Goal: Transaction & Acquisition: Obtain resource

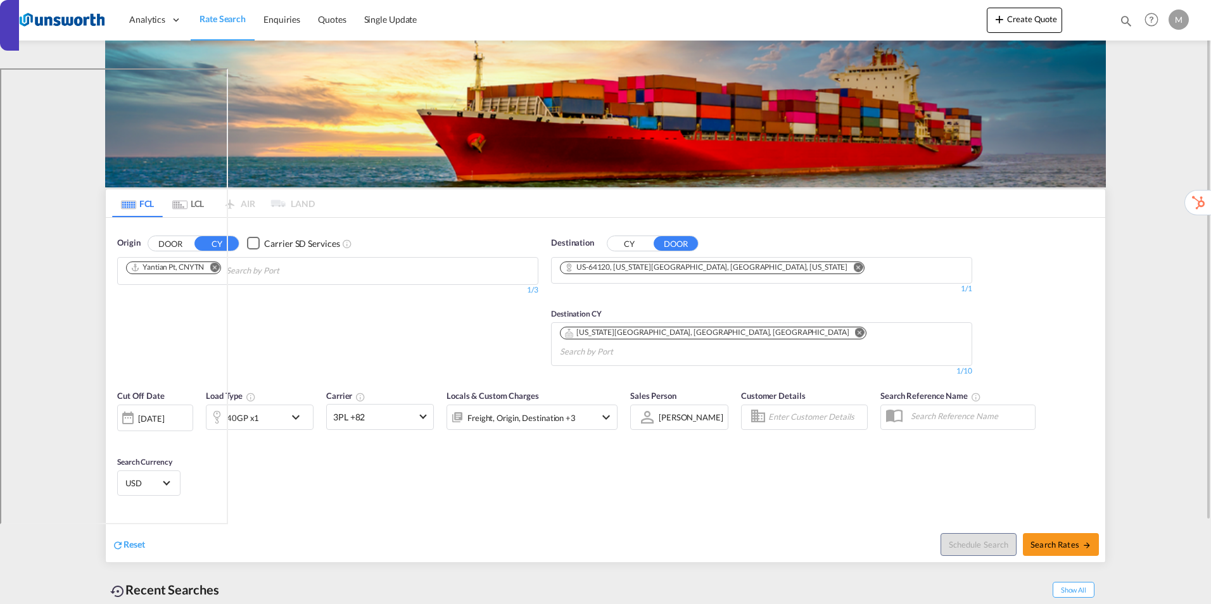
click at [216, 268] on md-icon "Remove" at bounding box center [214, 266] width 9 height 9
click at [217, 268] on md-icon "Remove" at bounding box center [214, 266] width 9 height 9
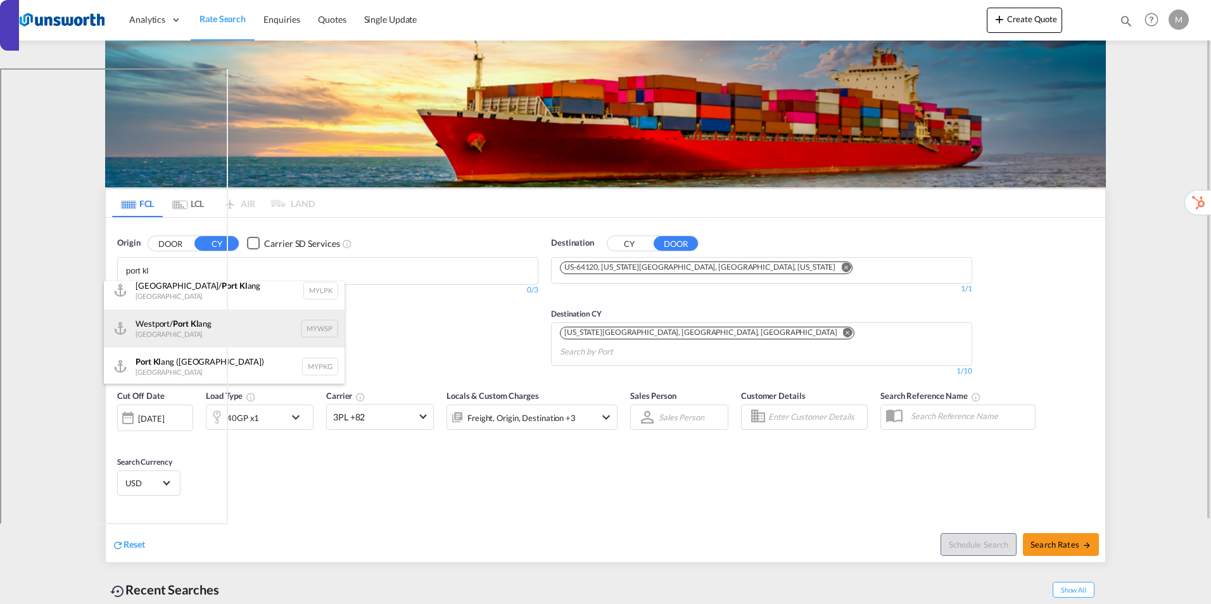
scroll to position [11, 0]
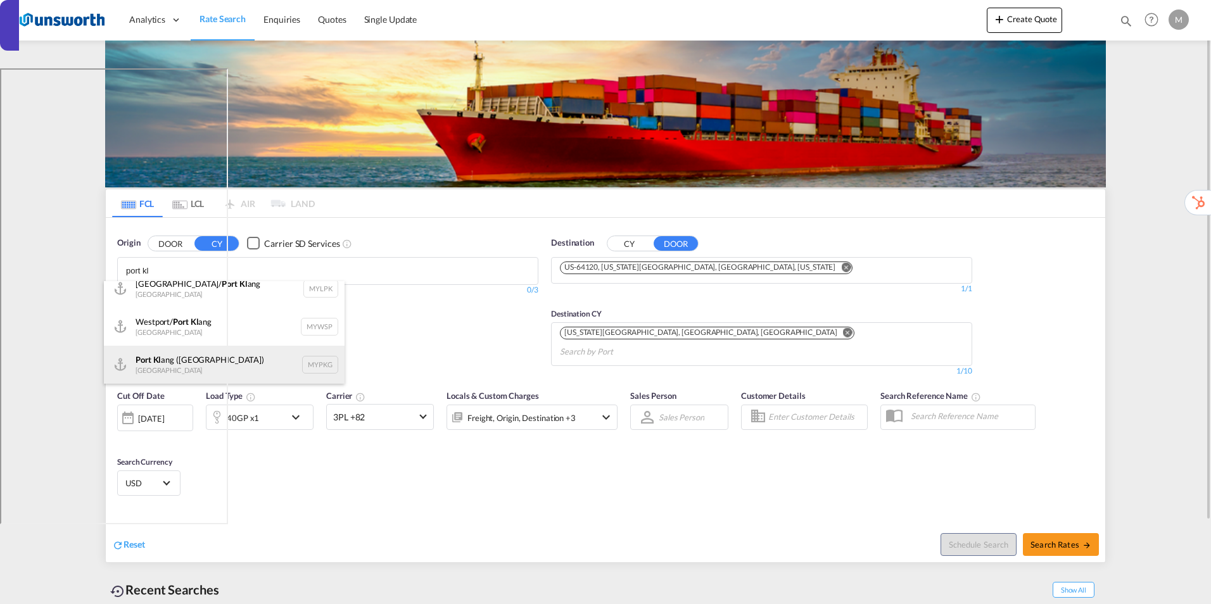
type input "port kl"
click at [176, 357] on div "Port Kl ang (Pelabuhan Klang) Malaysia MYPKG" at bounding box center [224, 365] width 241 height 38
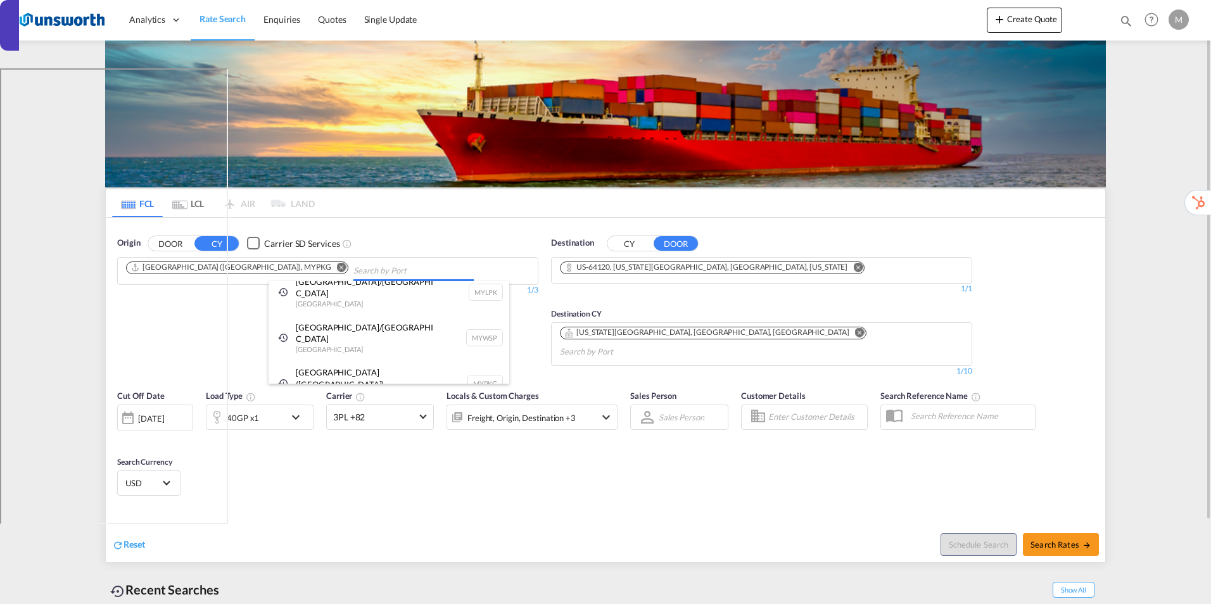
scroll to position [0, 0]
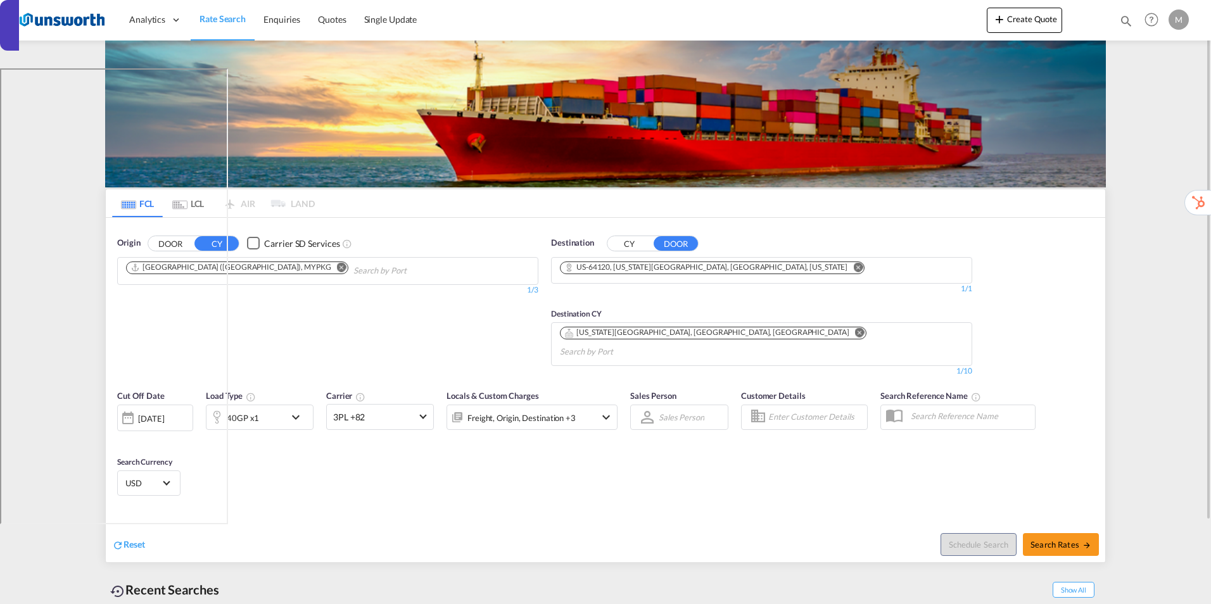
click at [853, 267] on md-icon "Remove" at bounding box center [857, 266] width 9 height 9
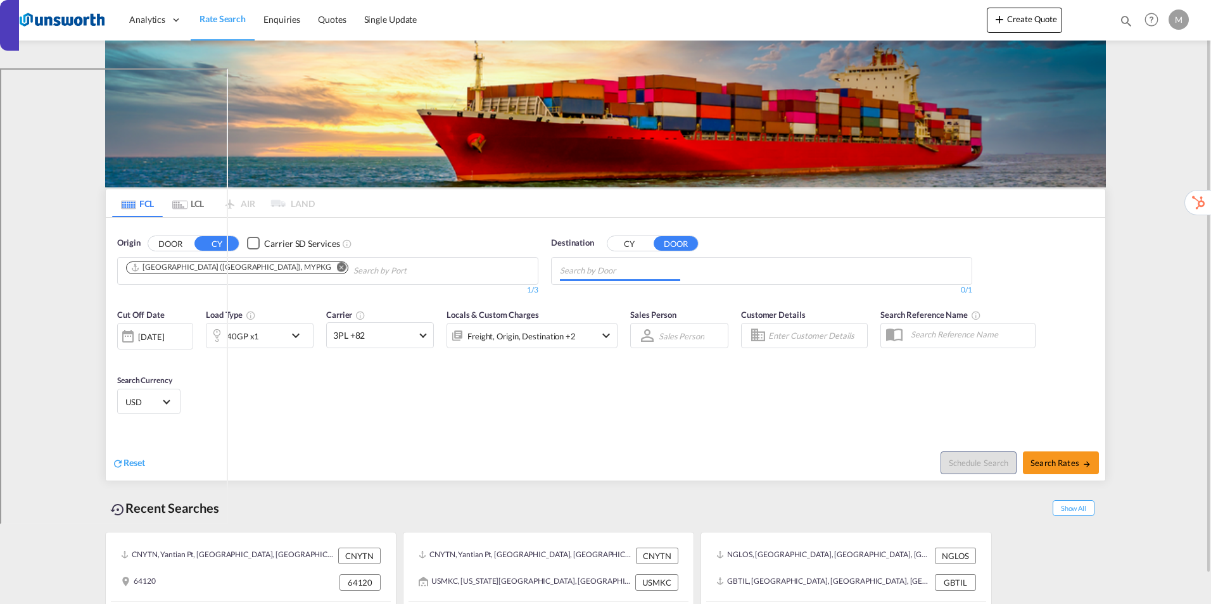
click at [695, 269] on md-chips at bounding box center [761, 271] width 420 height 27
click at [628, 242] on button "CY" at bounding box center [629, 243] width 44 height 15
click at [617, 277] on body "Analytics Reports Dashboard Rate Search Enquiries Quotes" at bounding box center [605, 302] width 1211 height 604
click at [617, 277] on input "charleston" at bounding box center [620, 271] width 120 height 20
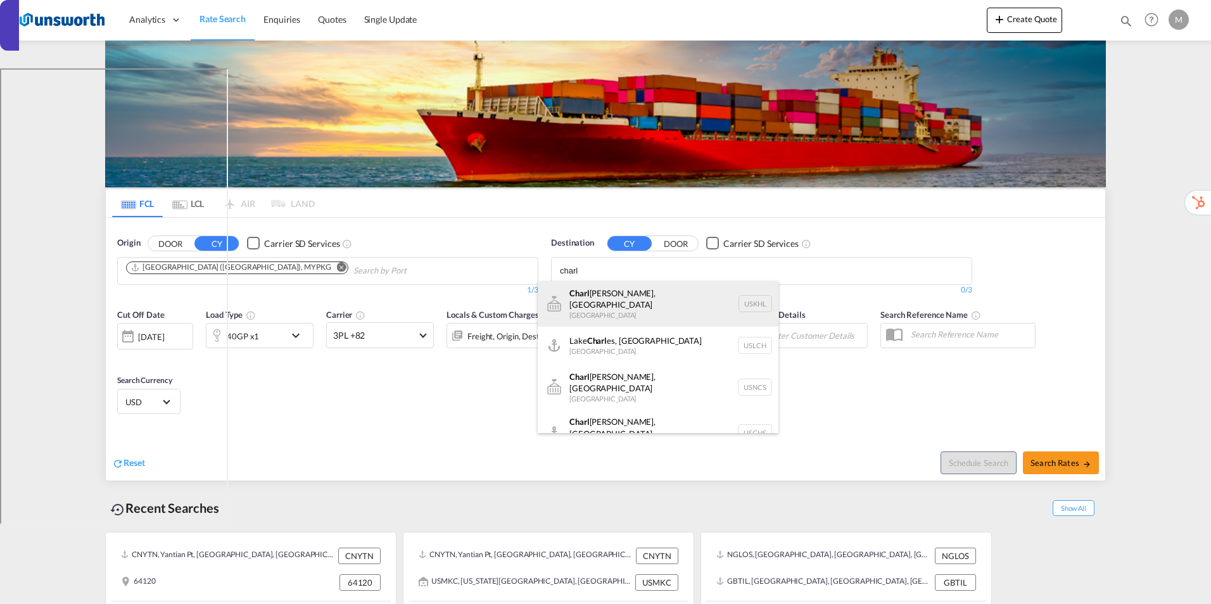
type input "charl"
click at [598, 307] on div "Charl otte, TN United States USKHL" at bounding box center [658, 304] width 241 height 46
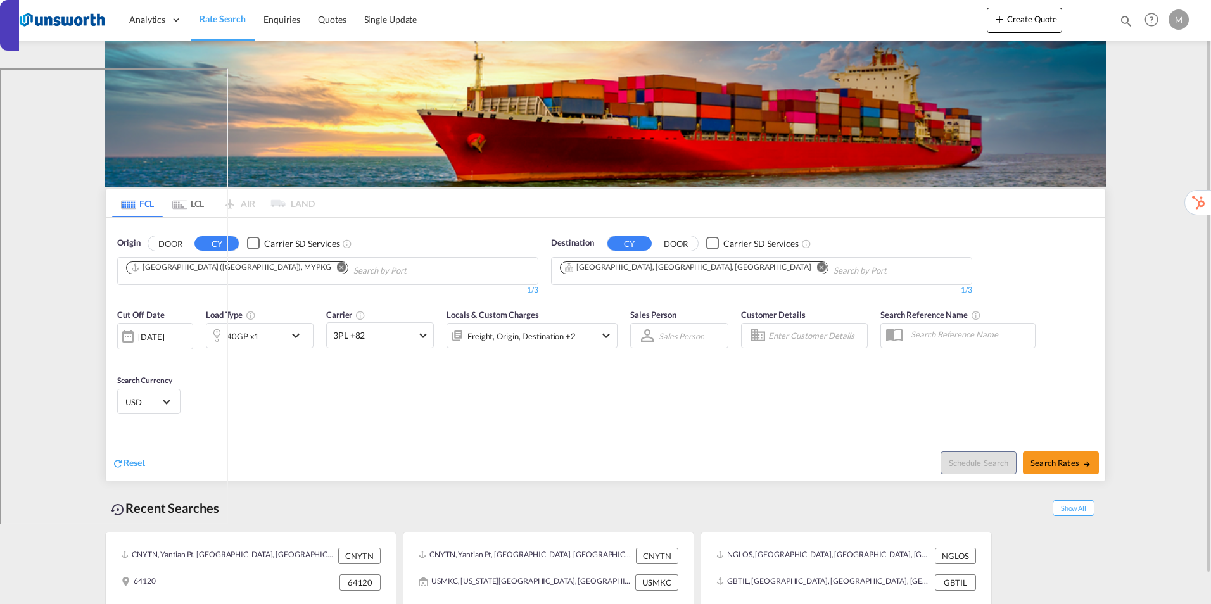
click at [689, 339] on md-select "Sales Person Select Sales Person No results found" at bounding box center [681, 336] width 48 height 18
click at [624, 391] on md-backdrop at bounding box center [605, 302] width 1211 height 604
click at [620, 337] on div "Cut Off Date 02 Sep 2025 02/09/2025 Load Type 40GP x1 Carrier 3PL +82 Online Ra…" at bounding box center [367, 335] width 513 height 66
click at [605, 335] on md-icon "icon-chevron-down" at bounding box center [605, 335] width 15 height 15
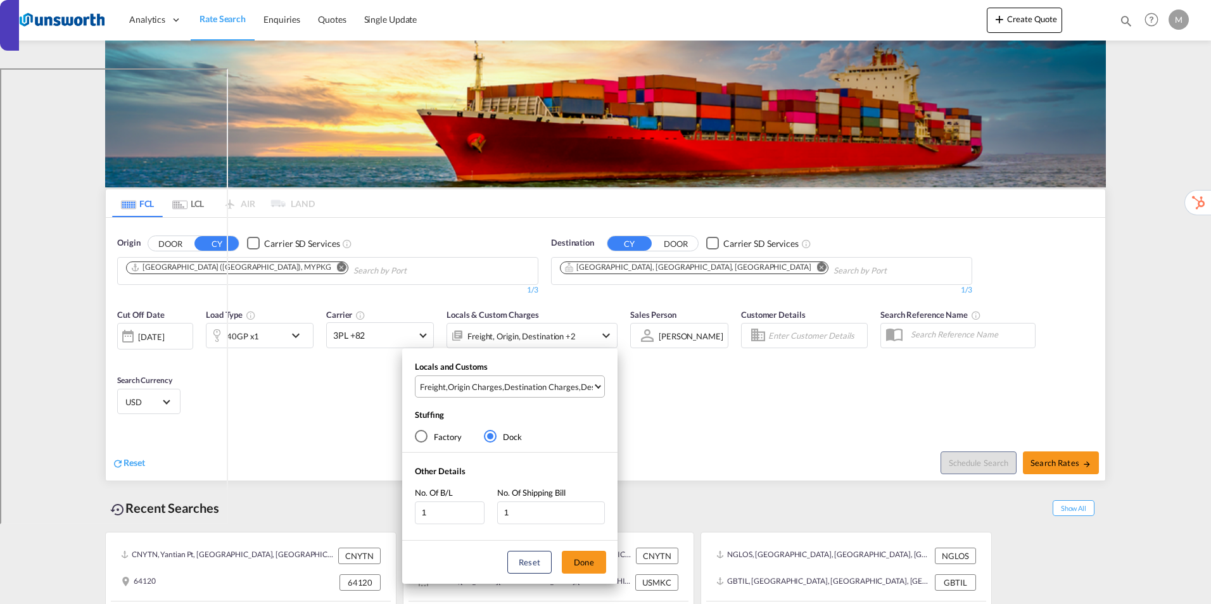
click at [541, 392] on div "Destination Charges" at bounding box center [541, 386] width 75 height 11
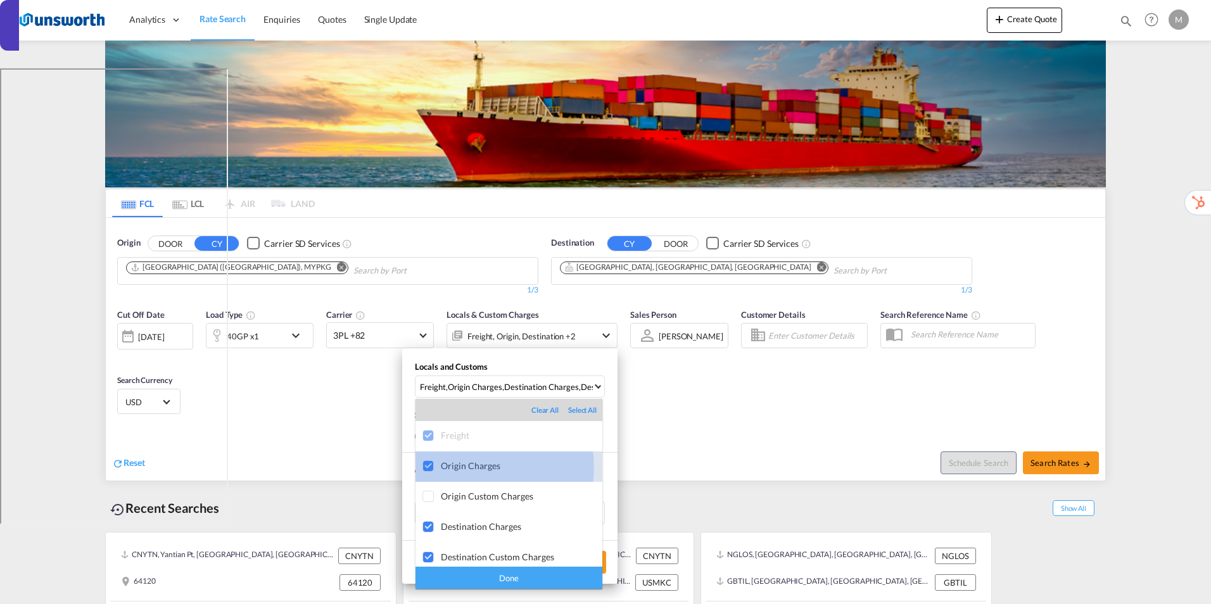
click at [444, 467] on div "Origin Charges" at bounding box center [521, 465] width 161 height 11
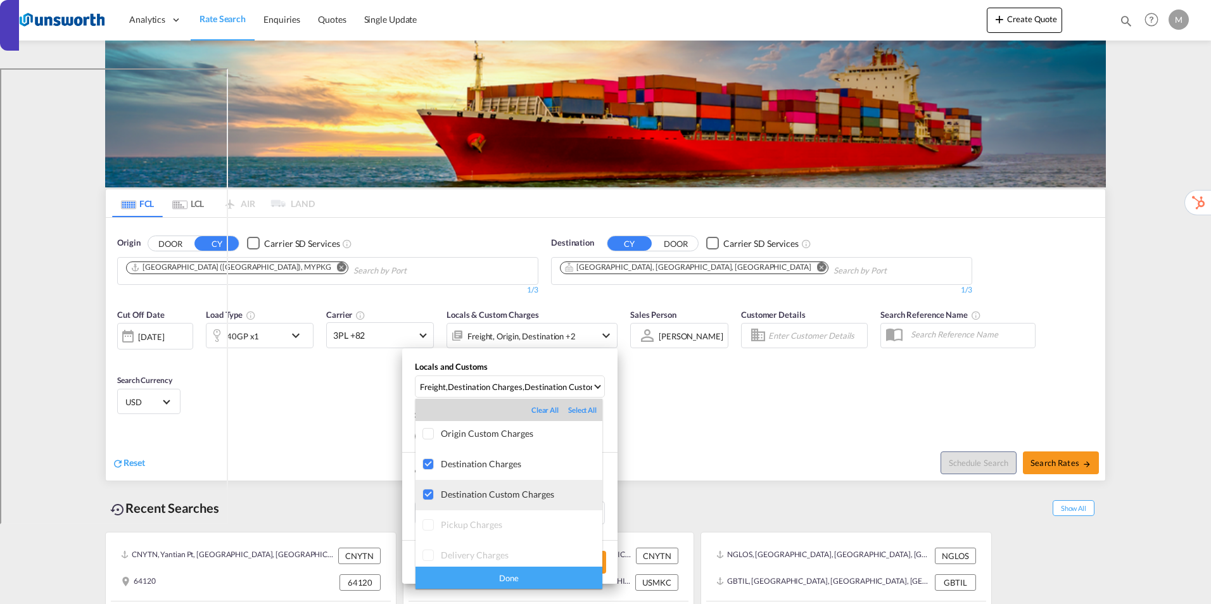
scroll to position [63, 0]
click at [660, 268] on md-backdrop at bounding box center [605, 302] width 1211 height 604
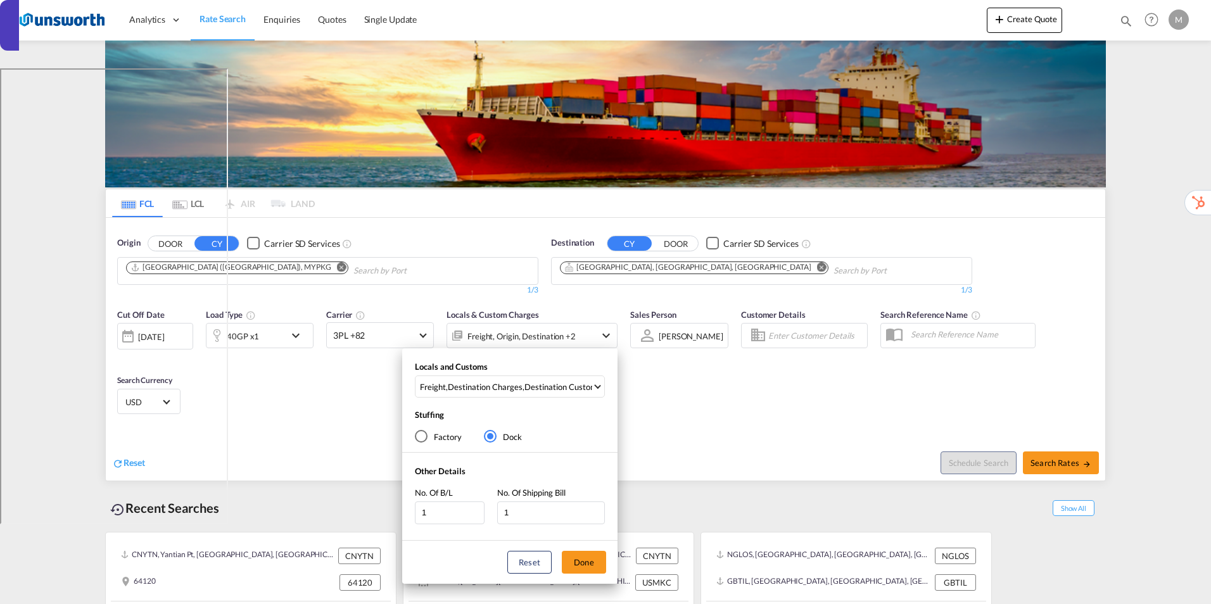
click at [659, 270] on div "Locals and Customs Freight , Destination Charges , Destination Custom Charges S…" at bounding box center [605, 302] width 1211 height 604
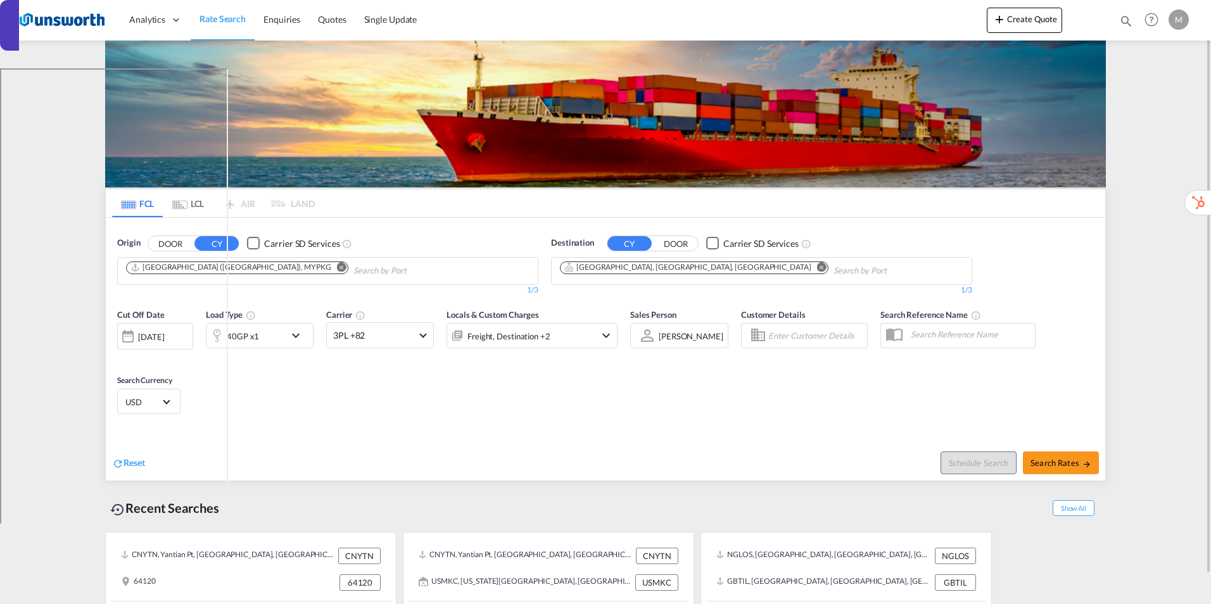
click at [817, 265] on md-icon "Remove" at bounding box center [821, 266] width 9 height 9
click at [677, 243] on button "DOOR" at bounding box center [675, 243] width 44 height 15
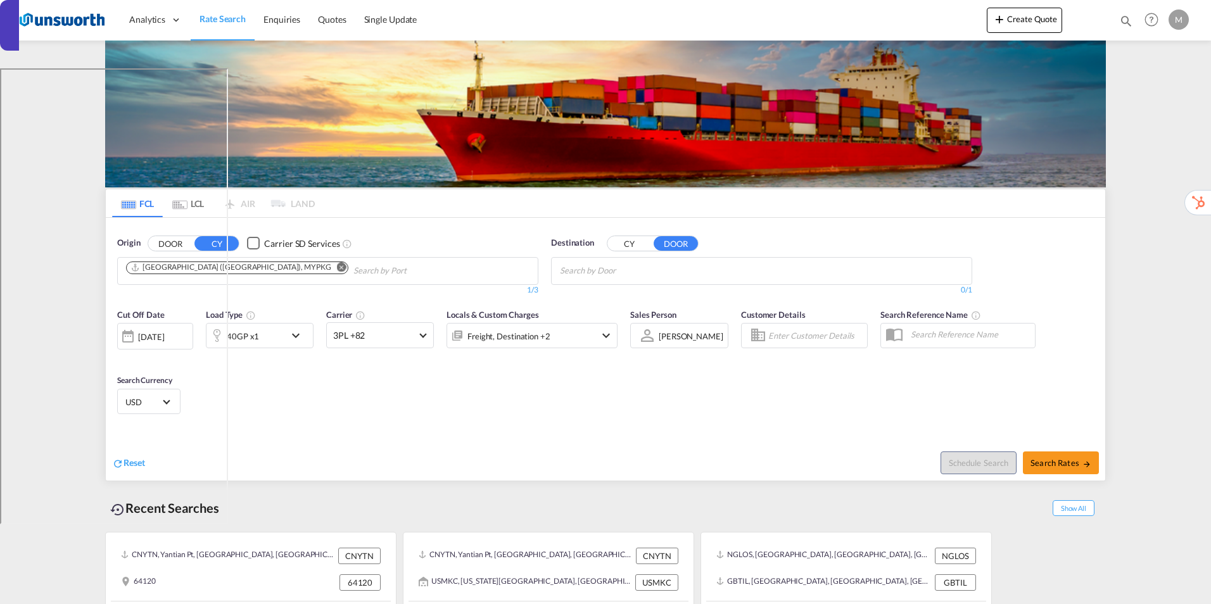
click at [631, 266] on body "Analytics Reports Dashboard Rate Search Enquiries Quotes" at bounding box center [605, 302] width 1211 height 604
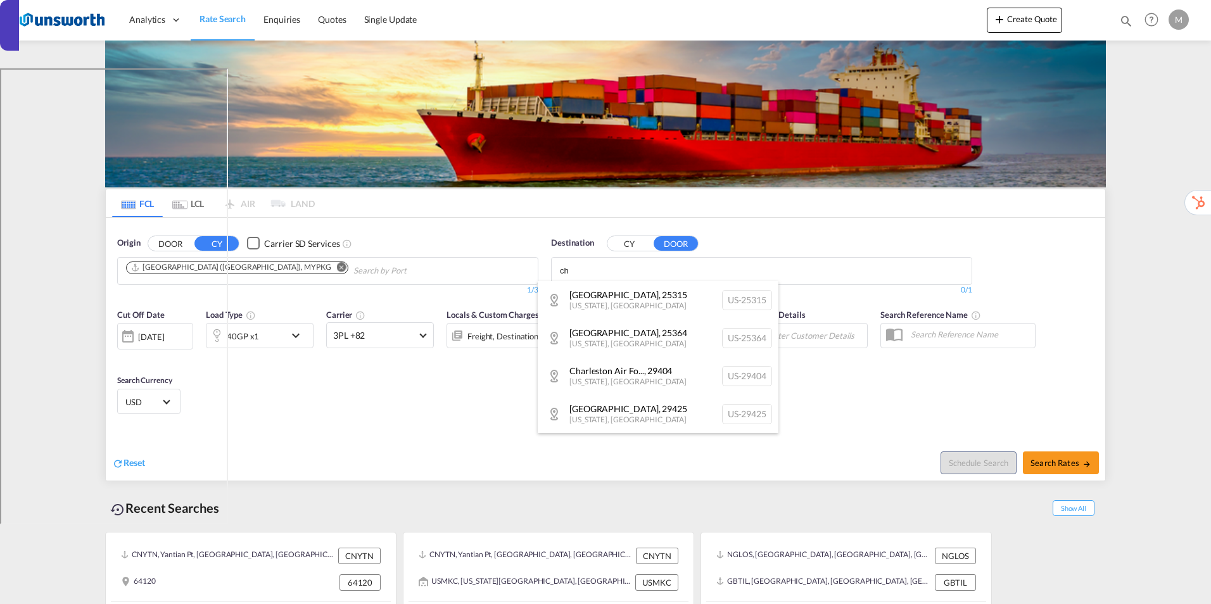
type input "c"
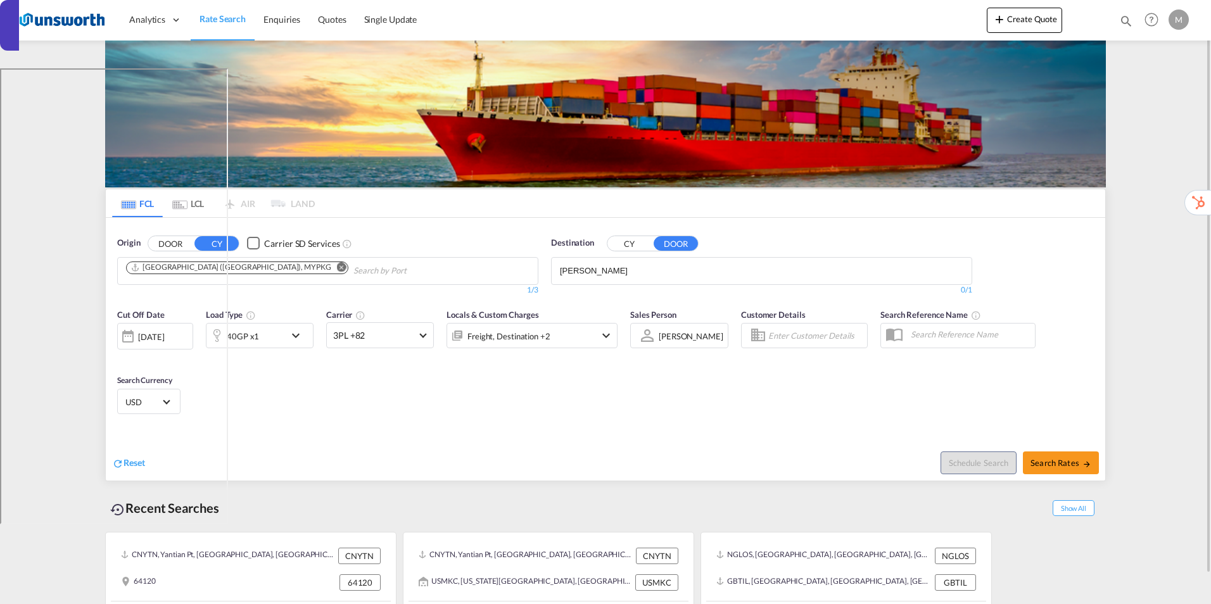
drag, startPoint x: 631, startPoint y: 266, endPoint x: 823, endPoint y: 349, distance: 209.8
click at [610, 271] on body "Analytics Reports Dashboard Rate Search Enquiries Quotes" at bounding box center [605, 302] width 1211 height 604
type input "Jacksonville, 37086"
click at [670, 270] on input "Jacksonville, 37086" at bounding box center [620, 271] width 120 height 20
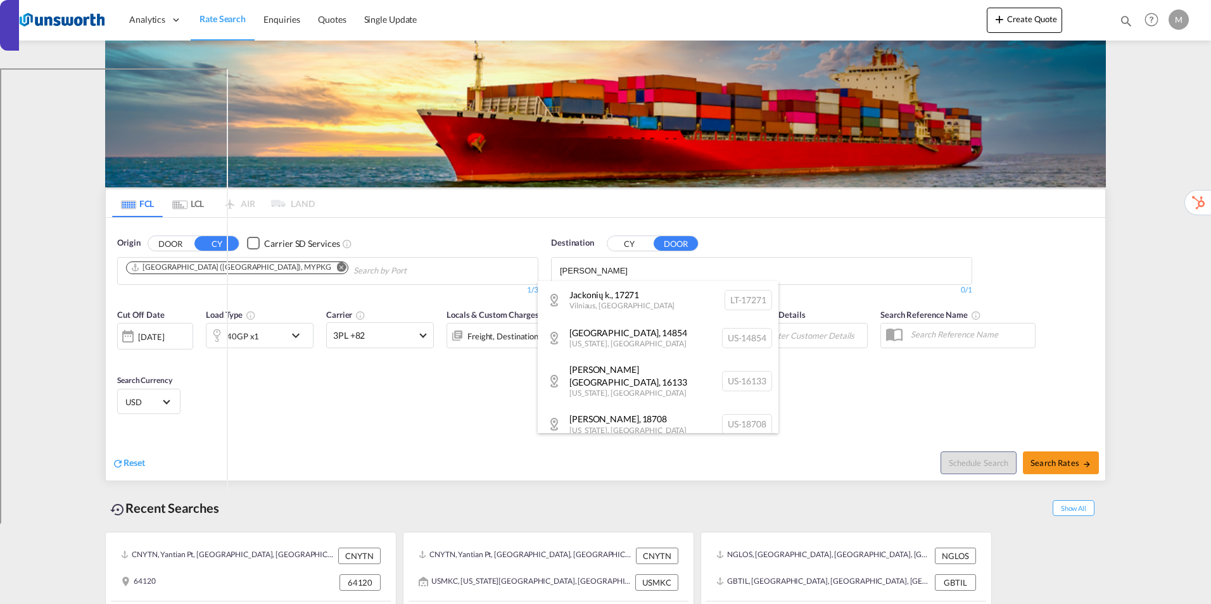
type input "J"
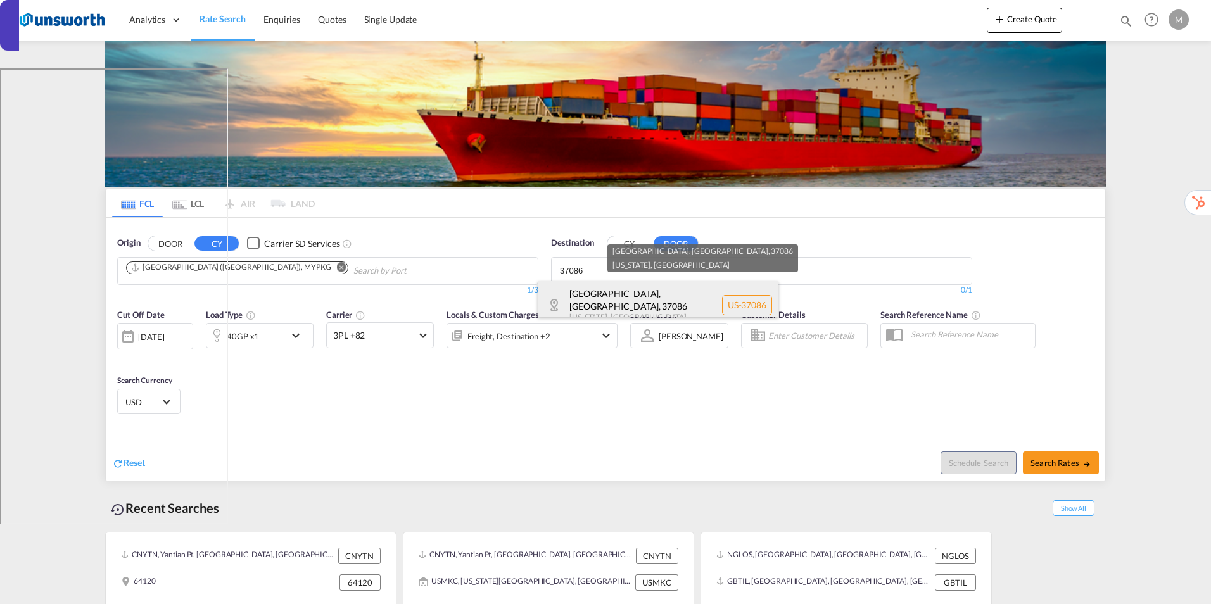
type input "37086"
click at [627, 301] on div "La Vergne, TN , 37086 Tennessee , United States US-37086" at bounding box center [658, 305] width 241 height 48
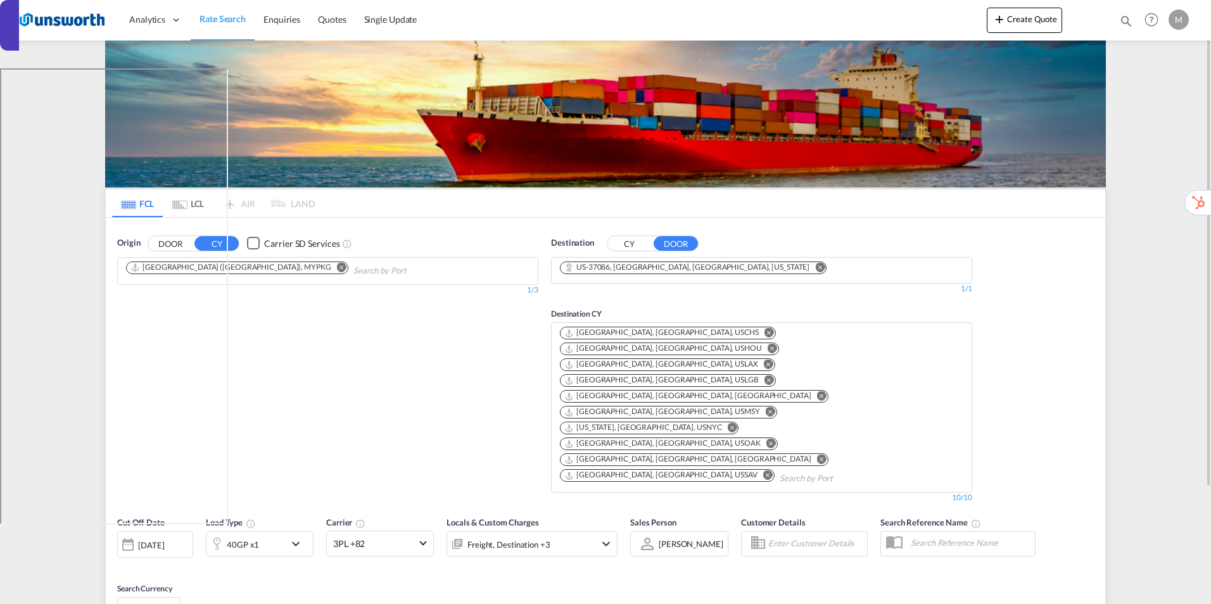
click at [763, 470] on md-icon "Remove" at bounding box center [767, 474] width 9 height 9
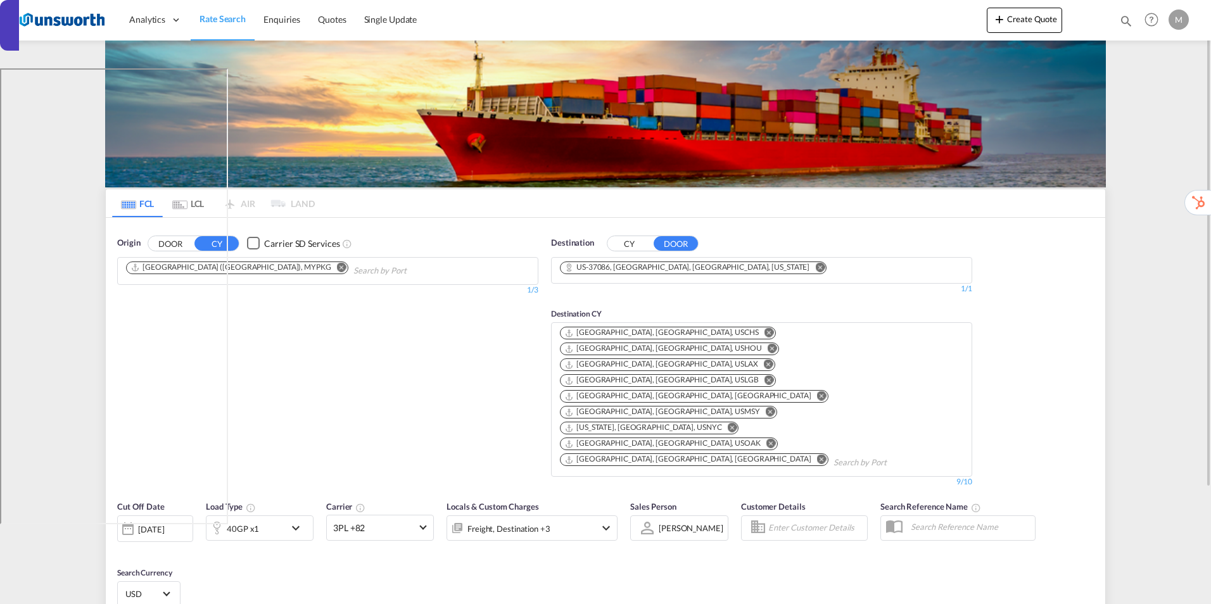
click at [727, 423] on md-icon "Remove" at bounding box center [731, 427] width 9 height 9
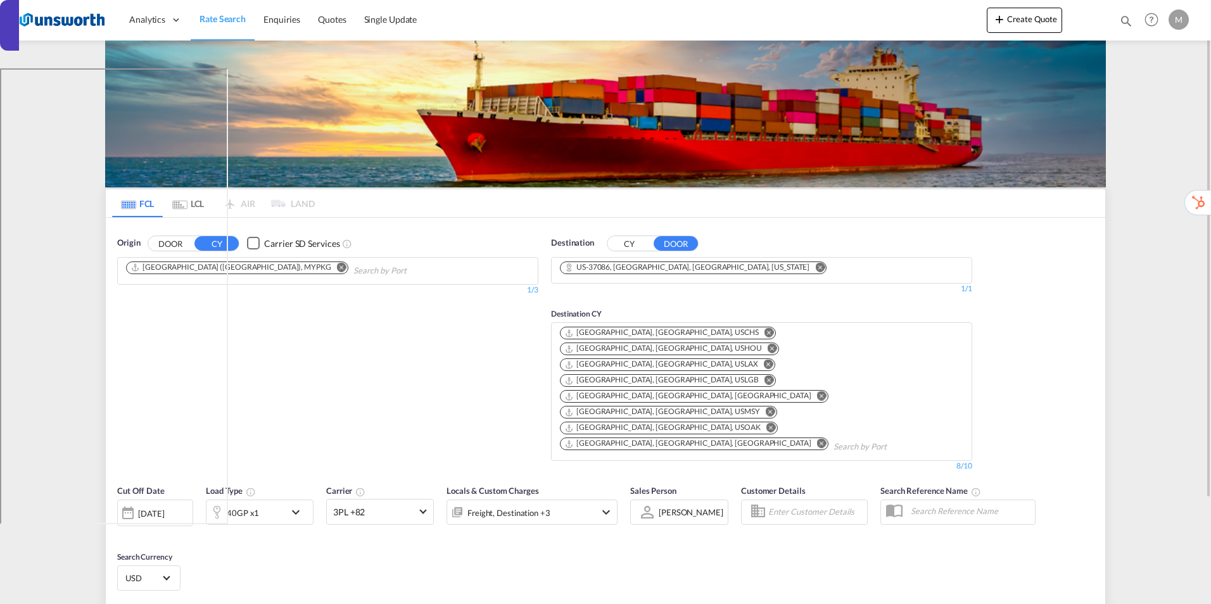
click at [764, 375] on md-icon "Remove" at bounding box center [768, 379] width 9 height 9
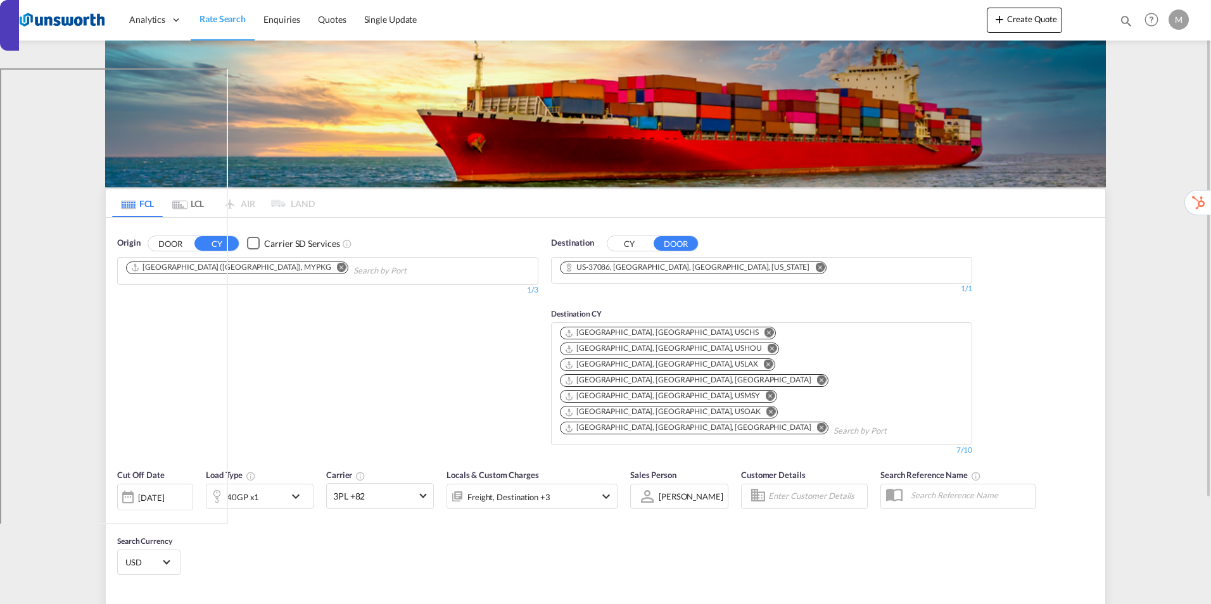
click at [768, 391] on md-icon "Remove" at bounding box center [769, 395] width 9 height 9
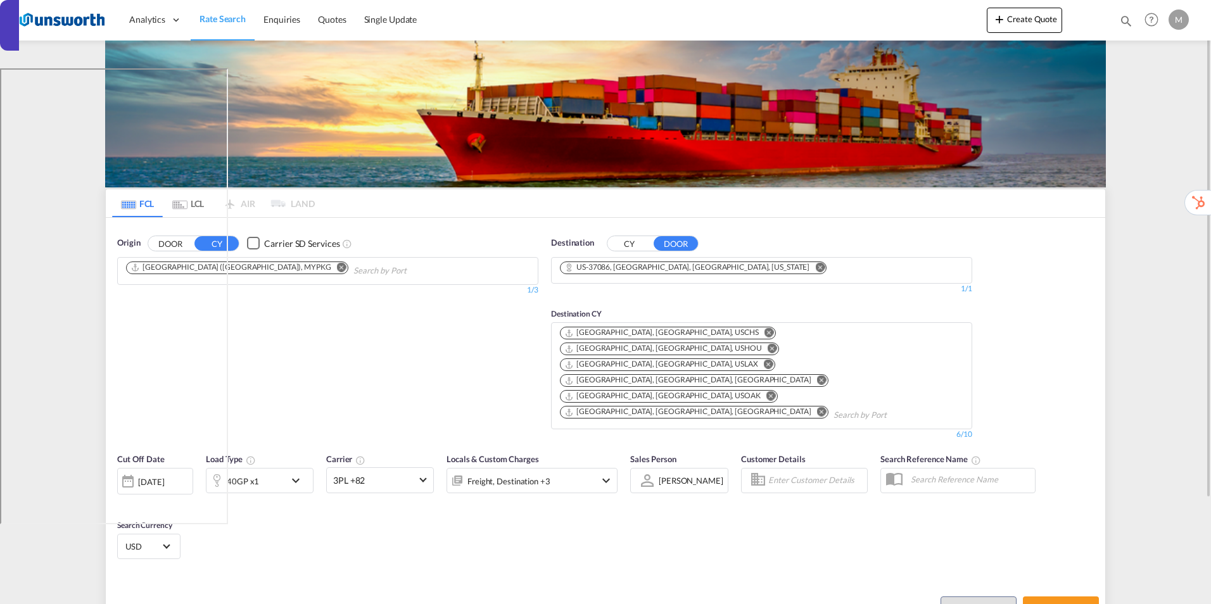
click at [773, 360] on md-icon "Remove" at bounding box center [768, 364] width 9 height 9
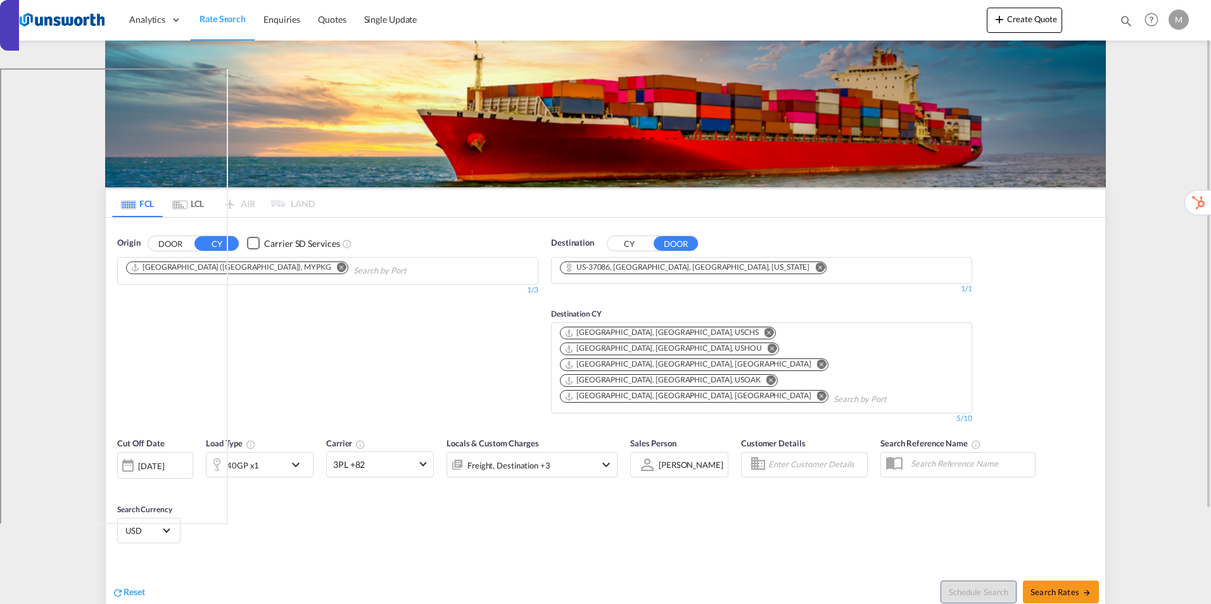
click at [772, 344] on md-icon "Remove" at bounding box center [771, 348] width 9 height 9
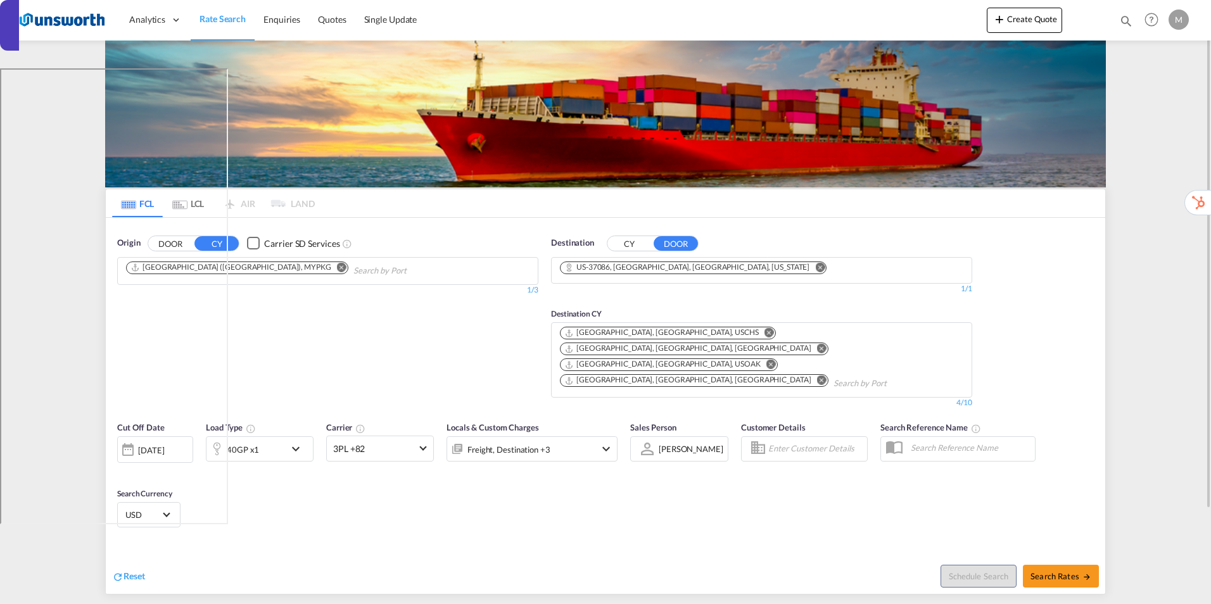
click at [776, 360] on md-icon "Remove" at bounding box center [770, 364] width 9 height 9
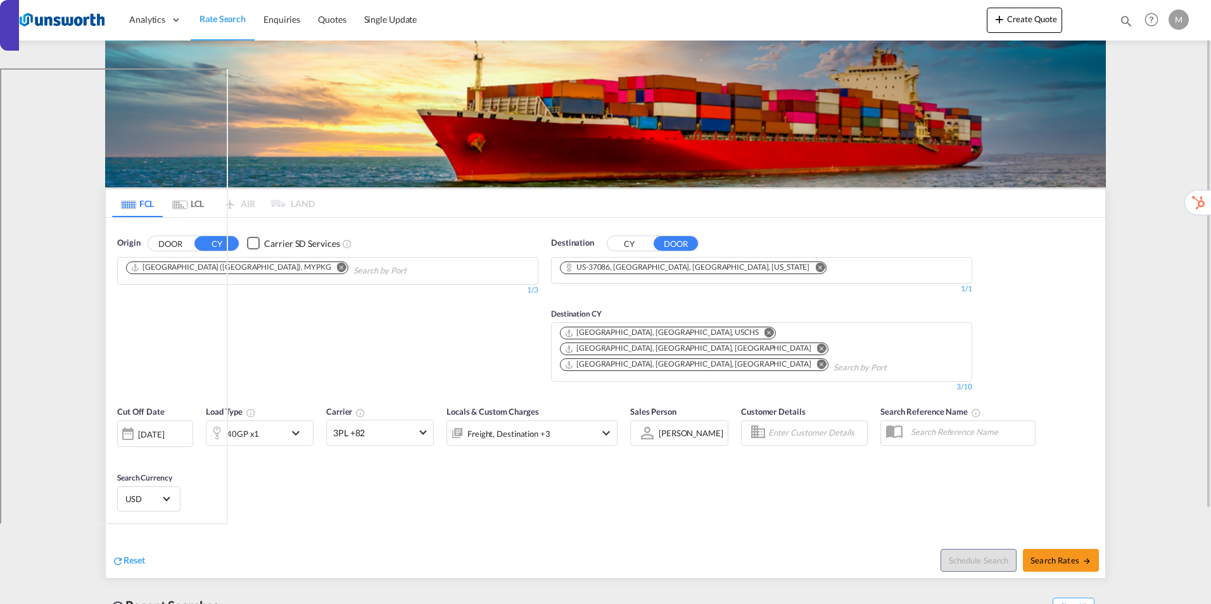
click at [817, 344] on md-icon "Remove" at bounding box center [821, 348] width 9 height 9
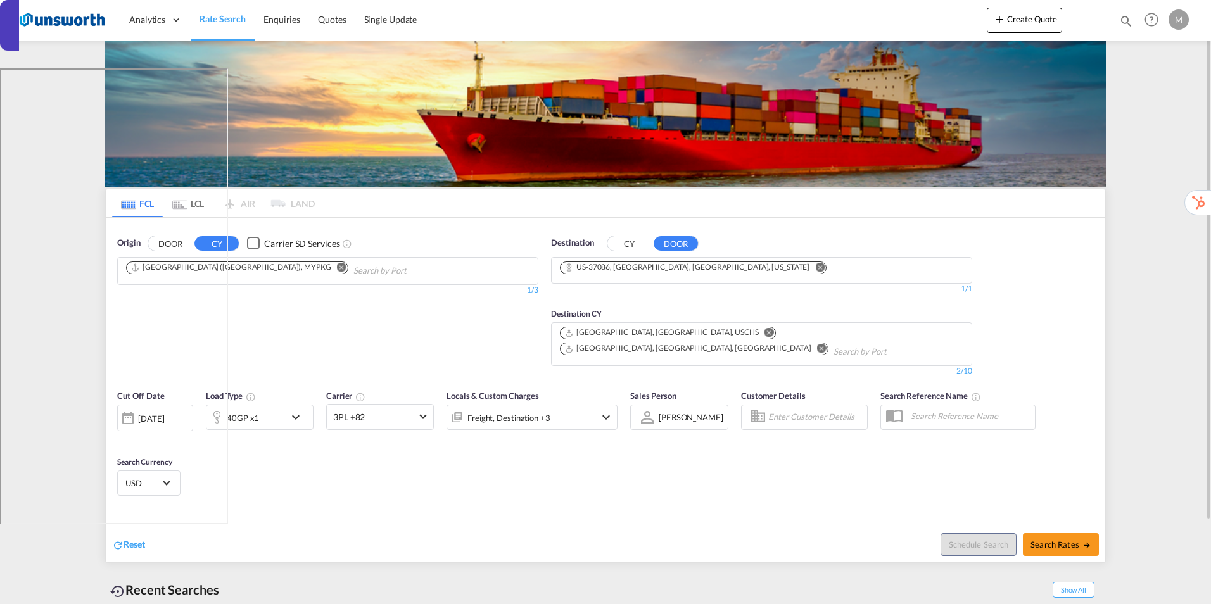
click at [301, 410] on md-icon "icon-chevron-down" at bounding box center [299, 417] width 22 height 15
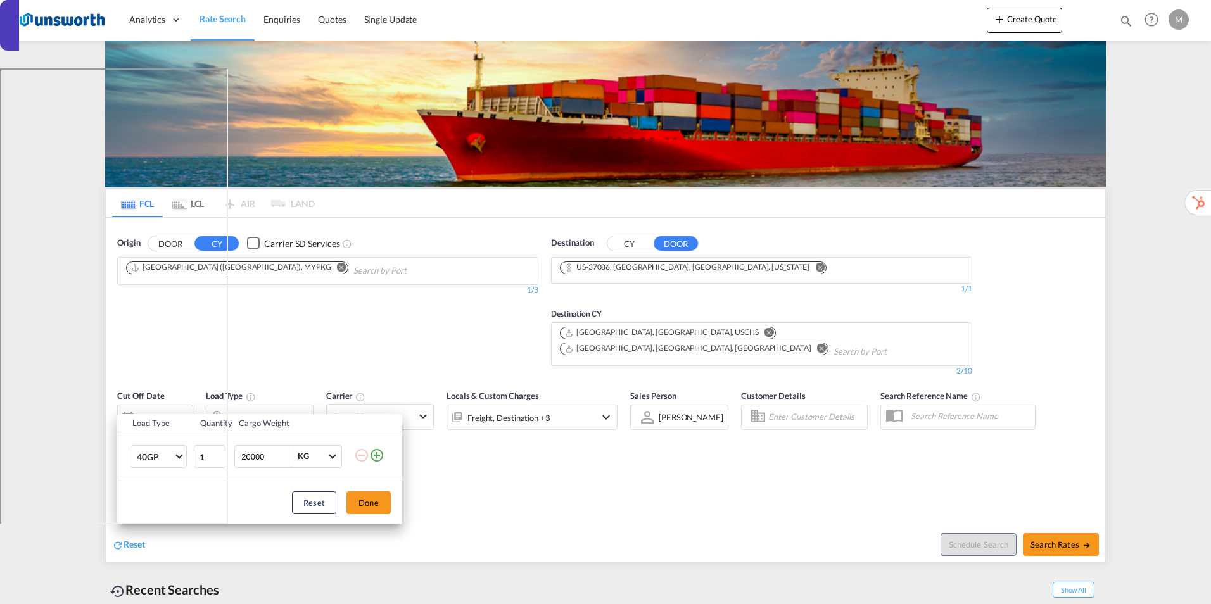
click at [376, 454] on md-icon "icon-plus-circle-outline" at bounding box center [376, 455] width 15 height 15
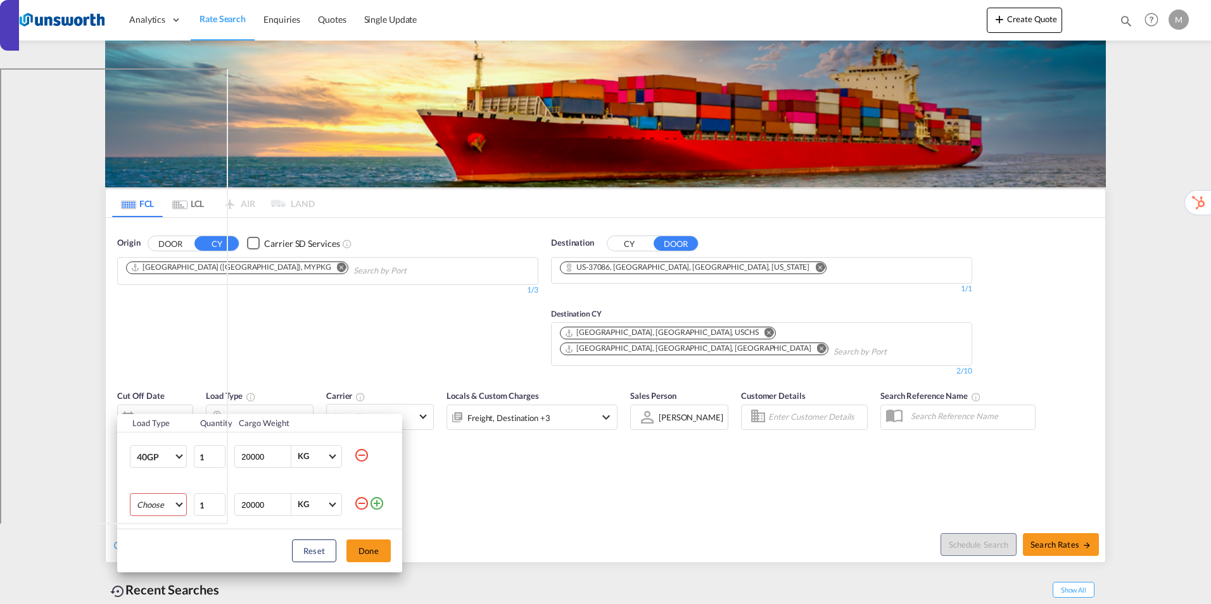
click at [179, 507] on md-select "Choose 20GP 40GP 40HC 45HC 20RE 40RE 40HR 20OT 40OT 20FR 40FR 40NR 20NR 45S 20T…" at bounding box center [158, 504] width 57 height 23
click at [168, 456] on md-option "20GP" at bounding box center [170, 451] width 86 height 30
click at [368, 551] on button "Done" at bounding box center [368, 550] width 44 height 23
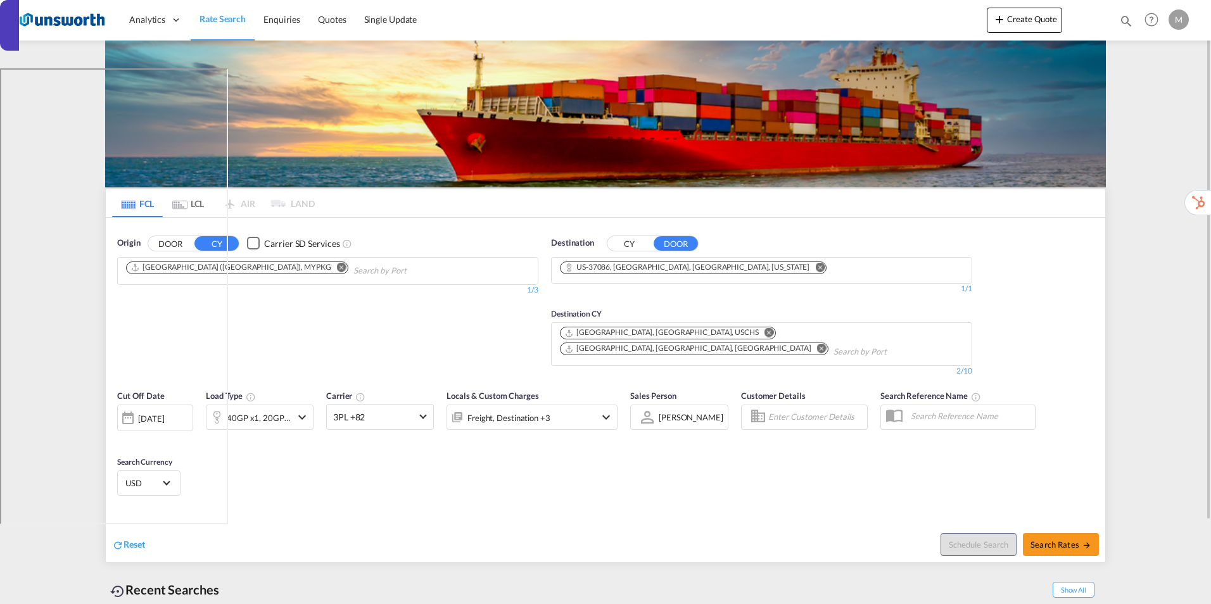
click at [299, 410] on md-icon "icon-chevron-down" at bounding box center [301, 417] width 15 height 15
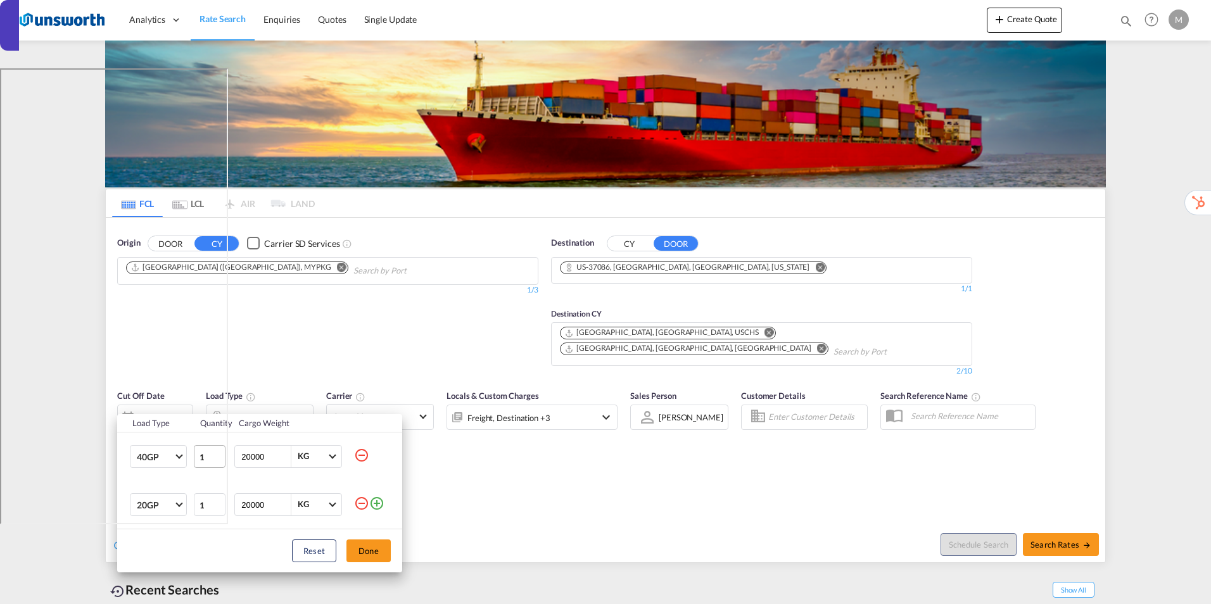
drag, startPoint x: 268, startPoint y: 453, endPoint x: 220, endPoint y: 456, distance: 48.9
click at [220, 456] on tr "40GP 20GP 40GP 40HC 45HC 20RE 40RE 40HR 20OT 40OT 20FR 40FR 40NR 20NR 45S 20TK …" at bounding box center [259, 456] width 285 height 49
type input "15000"
click at [272, 501] on input "20000" at bounding box center [265, 505] width 51 height 22
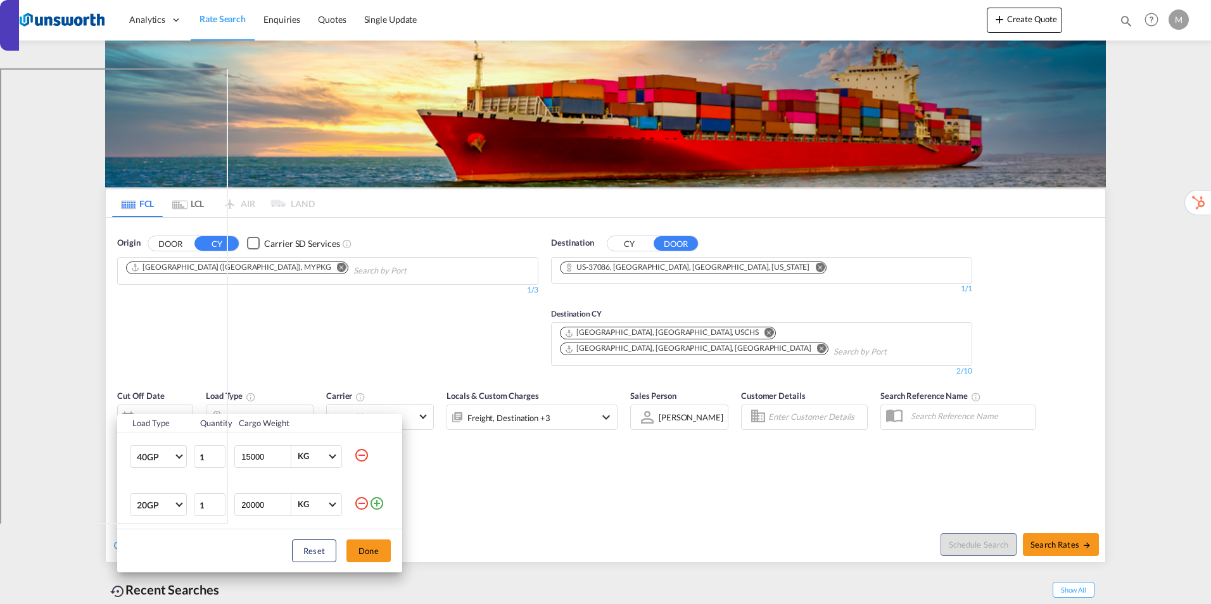
click at [272, 501] on input "20000" at bounding box center [265, 505] width 51 height 22
type input "15000"
click at [474, 502] on div "Load Type Quantity Cargo Weight 40GP 20GP 40GP 40HC 45HC 20RE 40RE 40HR 20OT 40…" at bounding box center [605, 302] width 1211 height 604
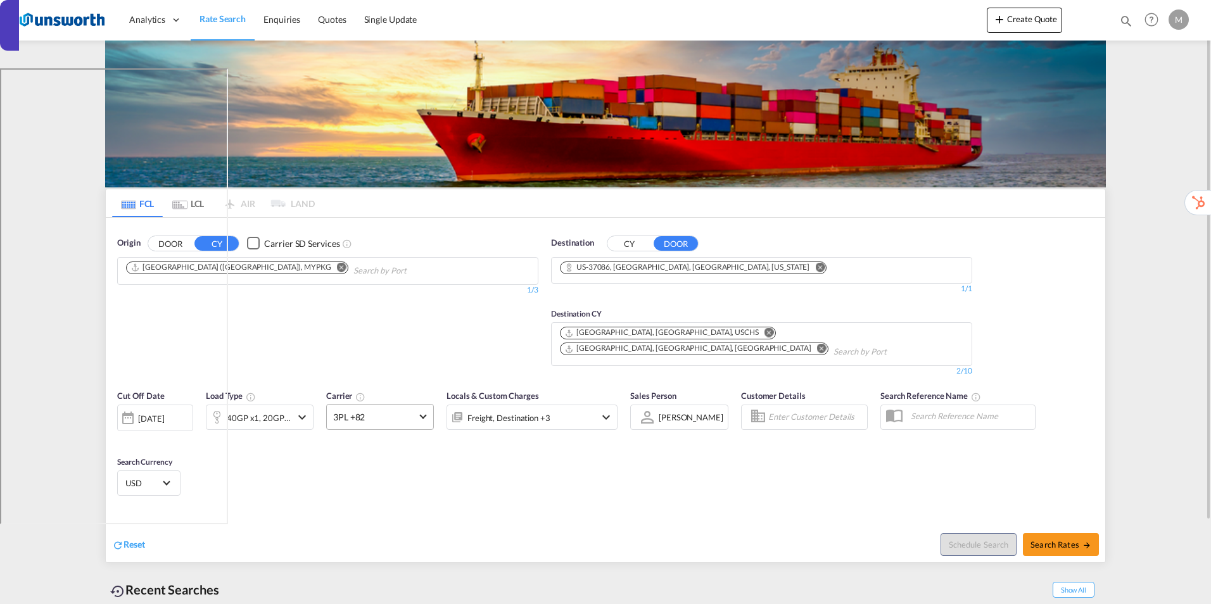
click at [429, 405] on md-select-value "3PL +82" at bounding box center [380, 417] width 106 height 25
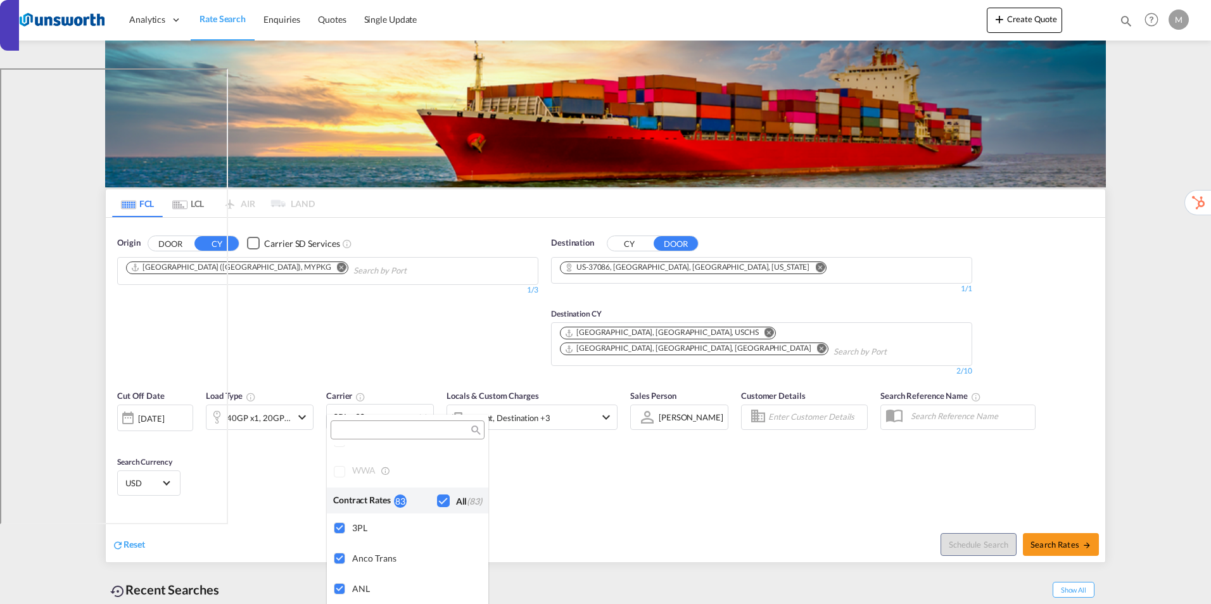
scroll to position [0, 0]
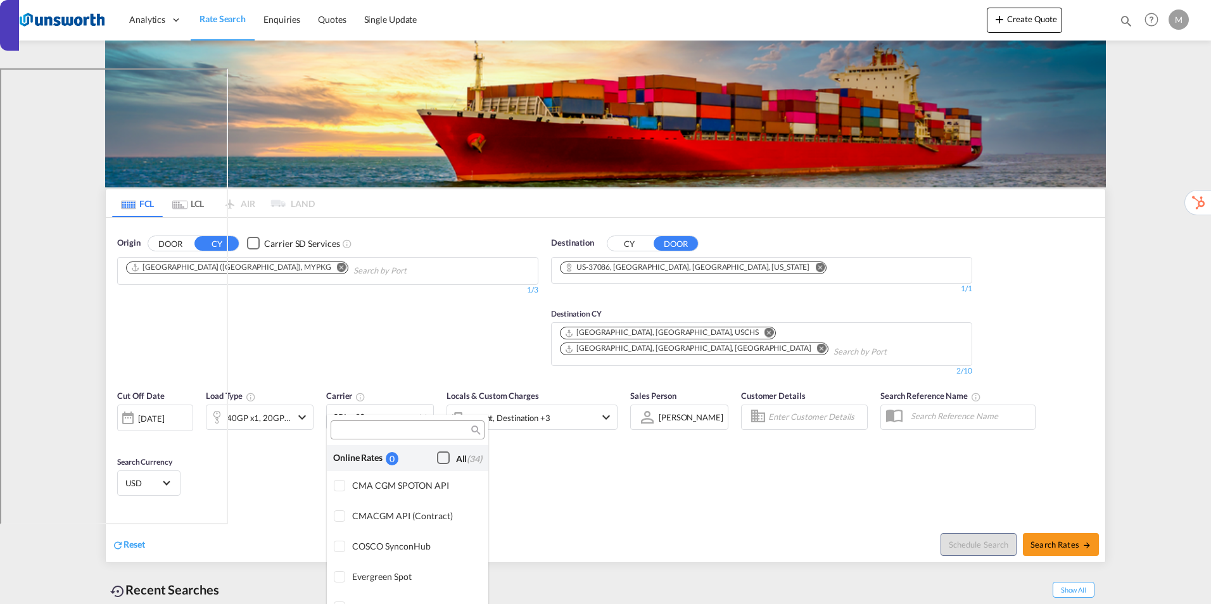
click at [437, 457] on div "Checkbox No Ink" at bounding box center [443, 457] width 13 height 13
click at [570, 484] on md-backdrop at bounding box center [605, 302] width 1211 height 604
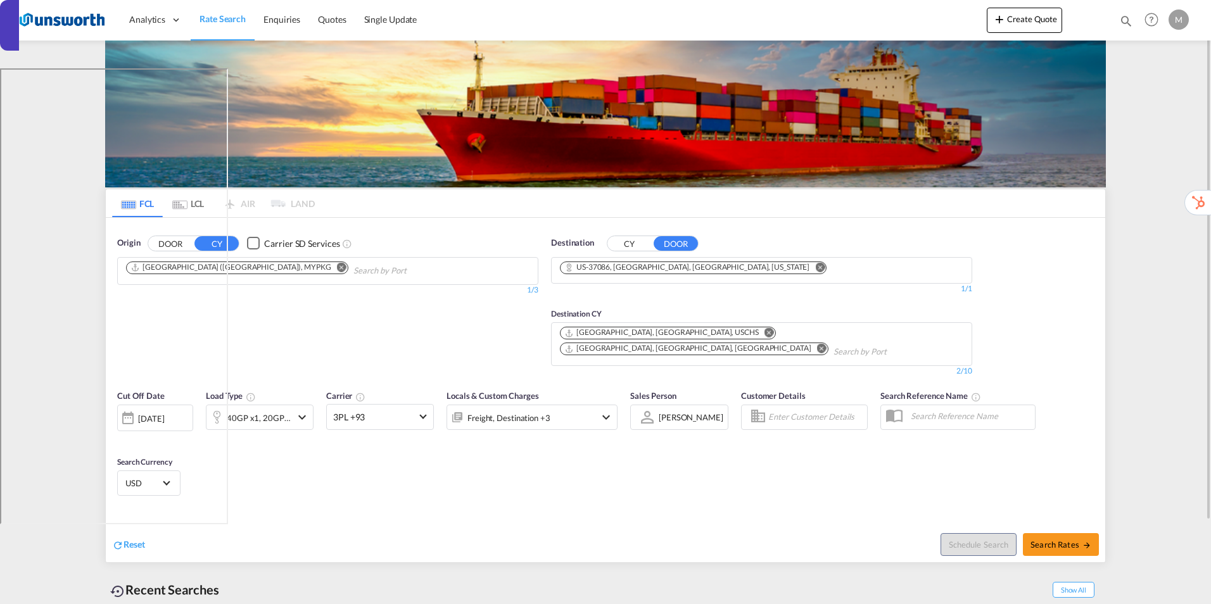
click at [588, 406] on div "Freight, Destination +3" at bounding box center [531, 417] width 171 height 25
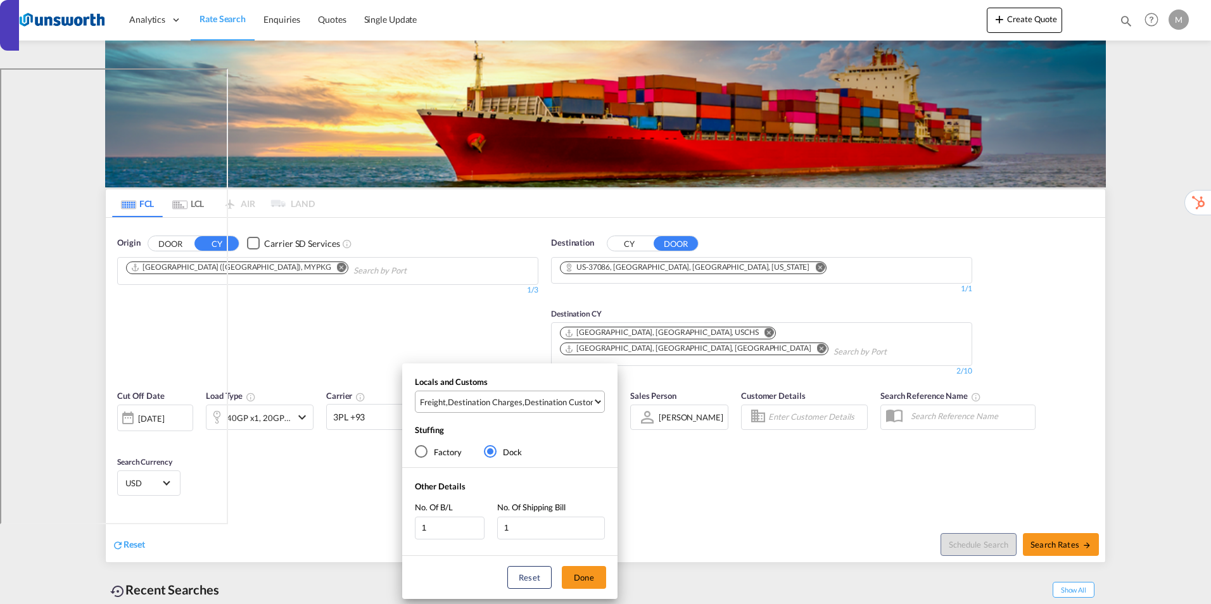
click at [519, 407] on div "Destination Charges" at bounding box center [485, 401] width 75 height 11
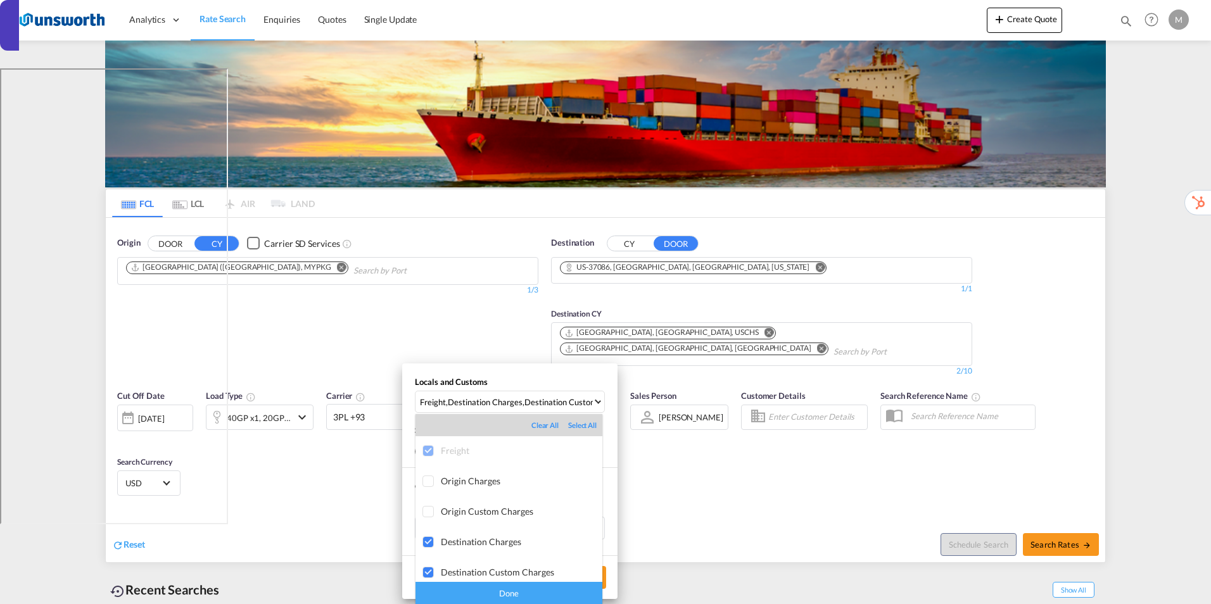
click at [512, 592] on div "Done" at bounding box center [508, 593] width 187 height 22
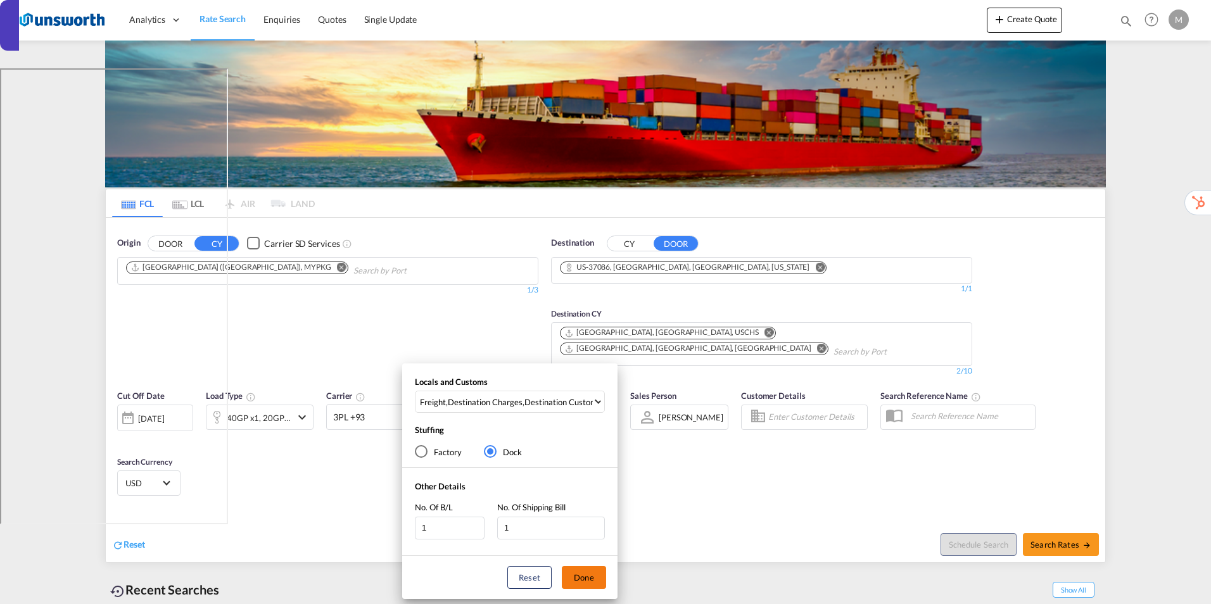
click at [588, 574] on button "Done" at bounding box center [584, 577] width 44 height 23
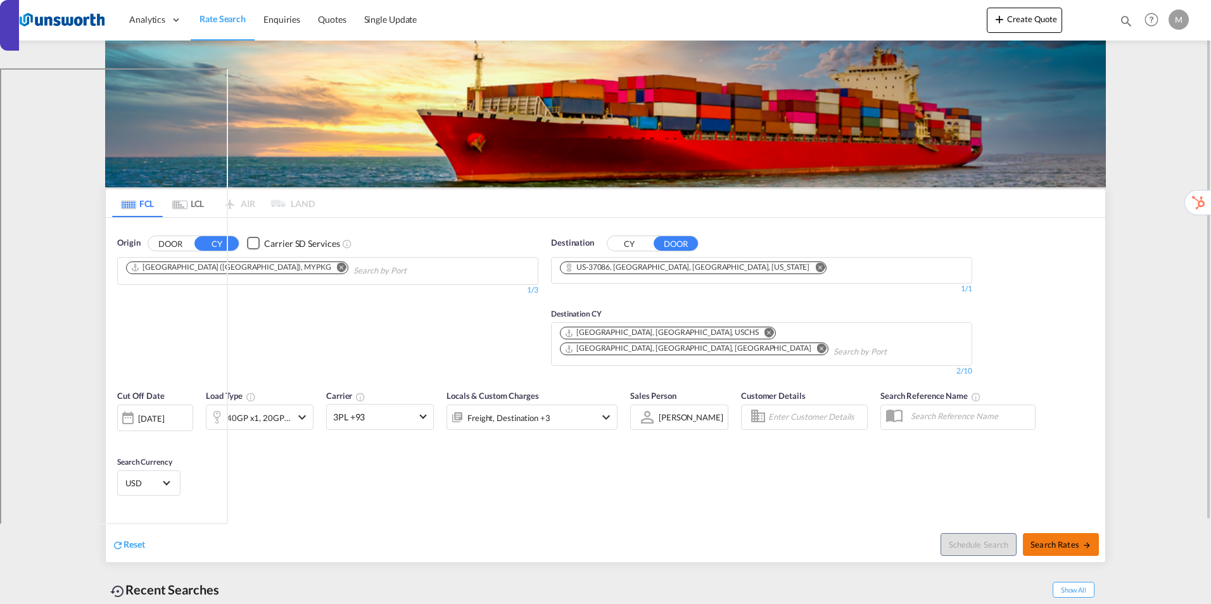
click at [1050, 539] on span "Search Rates" at bounding box center [1060, 544] width 61 height 10
type input "MYPKG to 37086 / 2 Sep 2025"
